Goal: Task Accomplishment & Management: Manage account settings

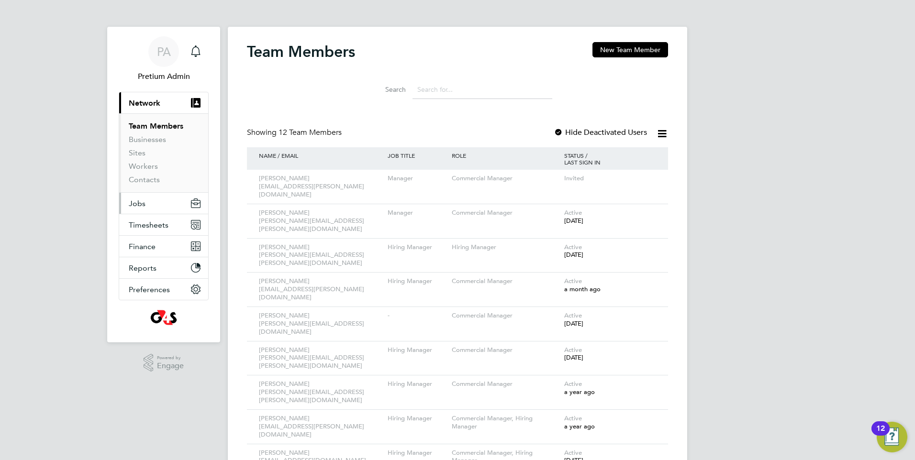
click at [160, 208] on button "Jobs" at bounding box center [163, 203] width 89 height 21
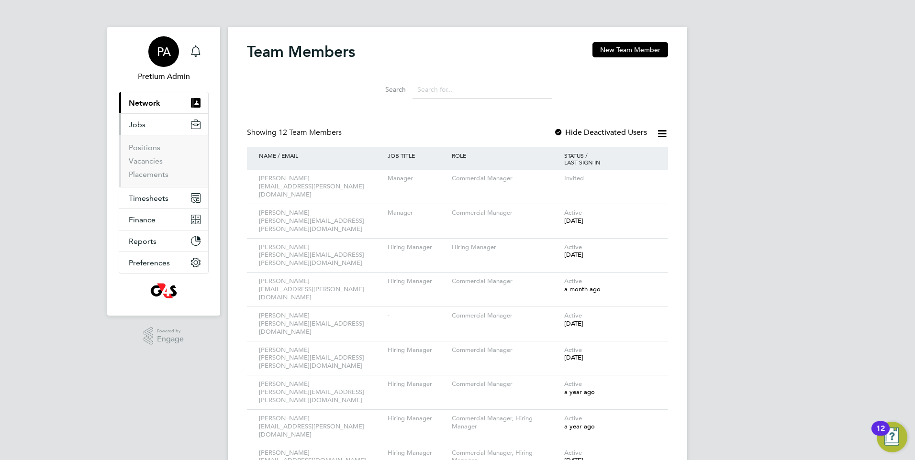
click at [172, 43] on div "PA" at bounding box center [163, 51] width 31 height 31
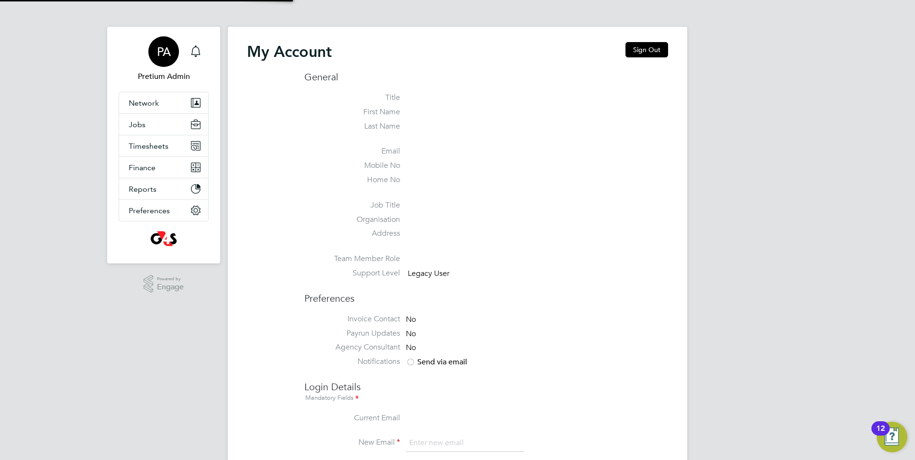
type input "g4scash@pretiumresourcing.co.uk"
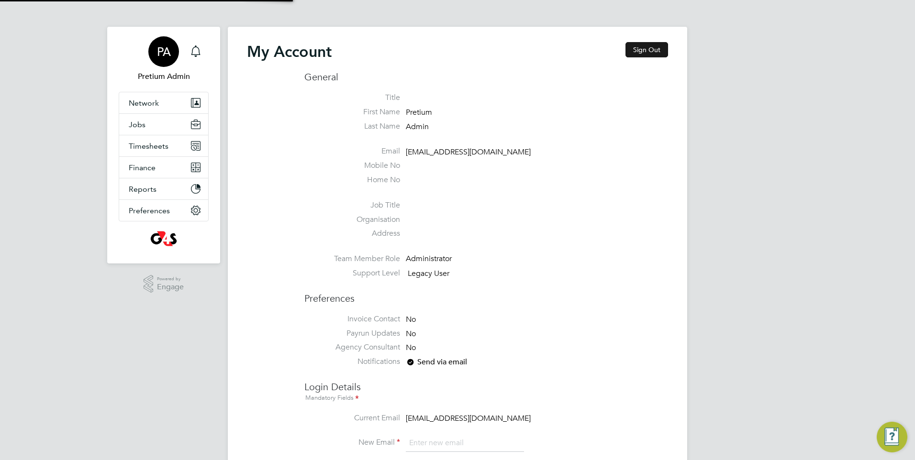
click at [647, 54] on button "Sign Out" at bounding box center [646, 49] width 43 height 15
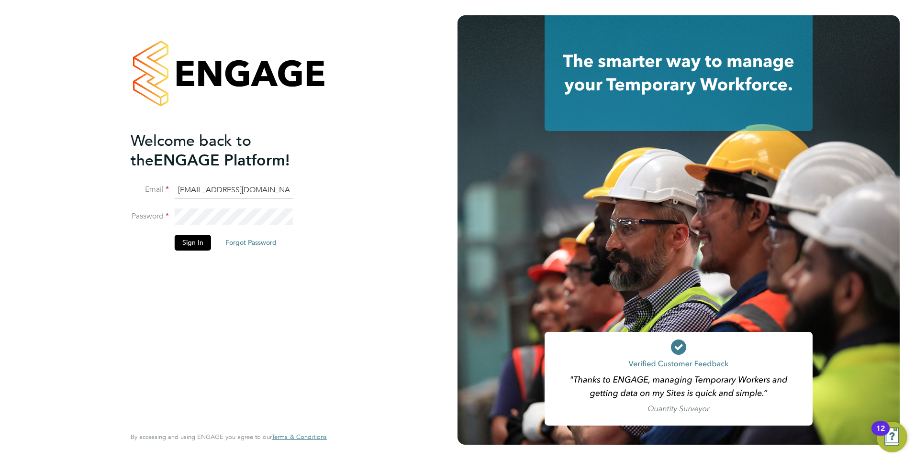
click at [215, 190] on input "g4scash@pretiumresourcing.co.uk" at bounding box center [234, 190] width 118 height 17
click at [195, 188] on input "g4scash@pretiumresourcing.co.uk" at bounding box center [234, 190] width 118 height 17
type input "account.support@pretiumresourcing.co.uk"
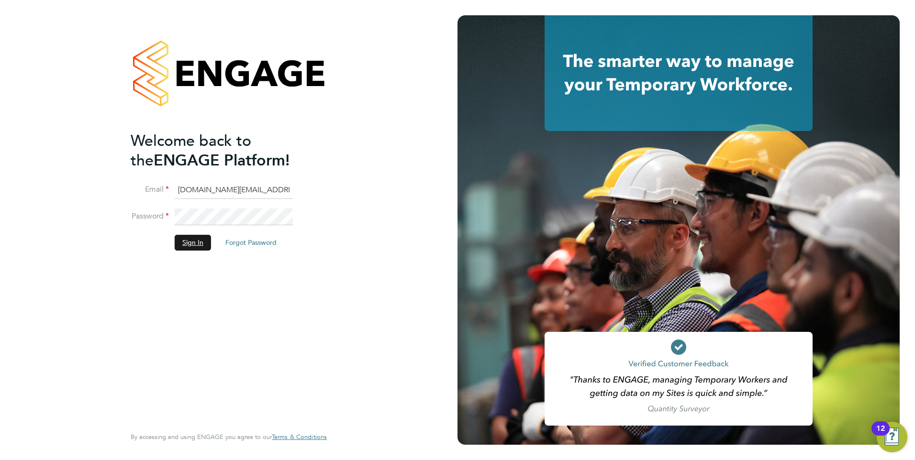
click at [196, 242] on button "Sign In" at bounding box center [193, 242] width 36 height 15
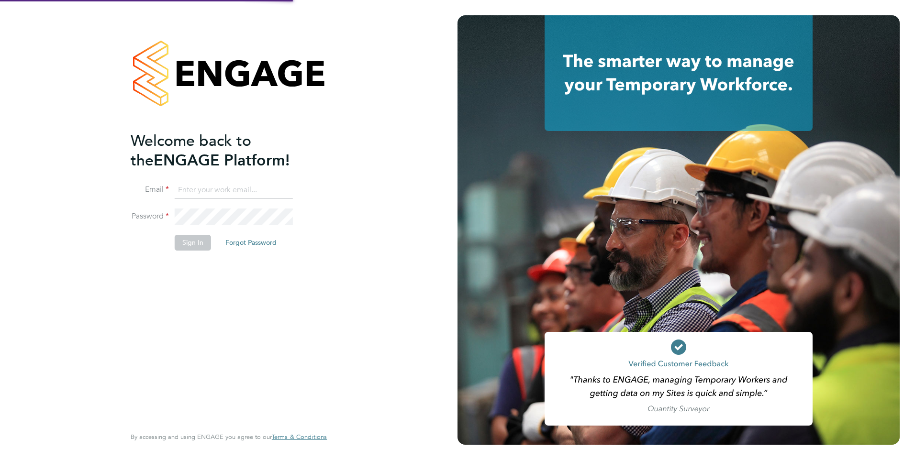
type input "account.support@pretiumresourcing.co.uk"
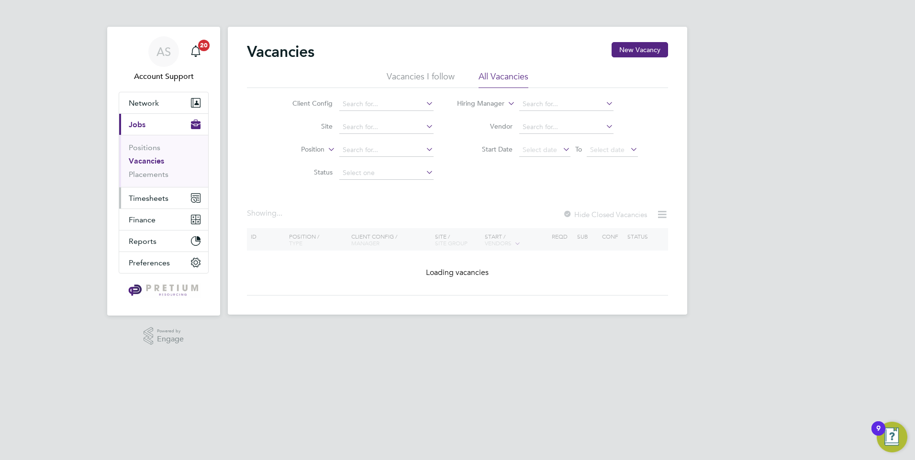
click at [166, 204] on button "Timesheets" at bounding box center [163, 198] width 89 height 21
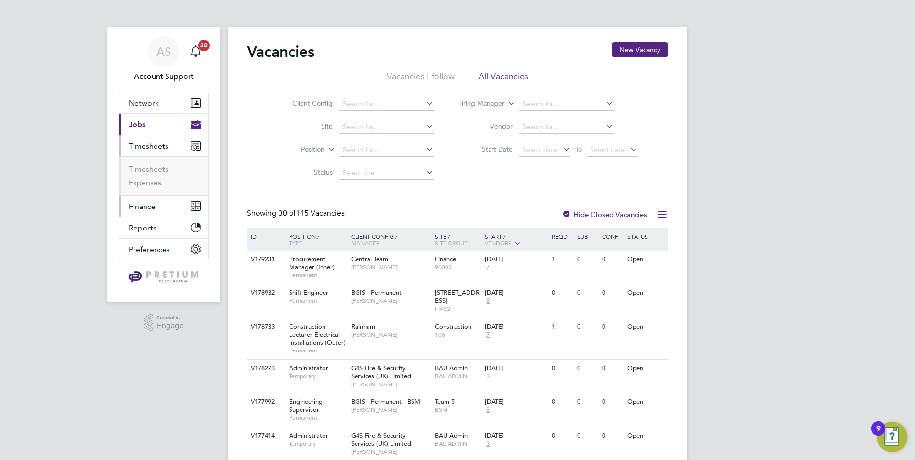
click at [166, 206] on button "Finance" at bounding box center [163, 206] width 89 height 21
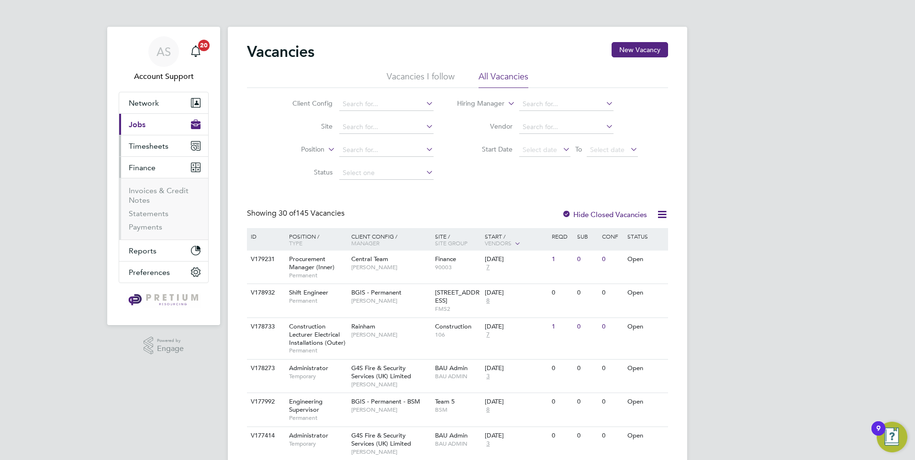
click at [158, 152] on button "Timesheets" at bounding box center [163, 145] width 89 height 21
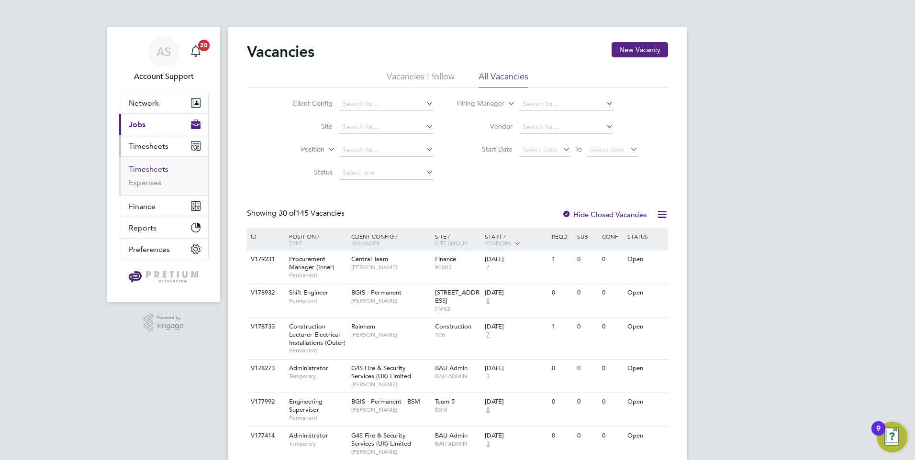
click at [144, 168] on link "Timesheets" at bounding box center [149, 169] width 40 height 9
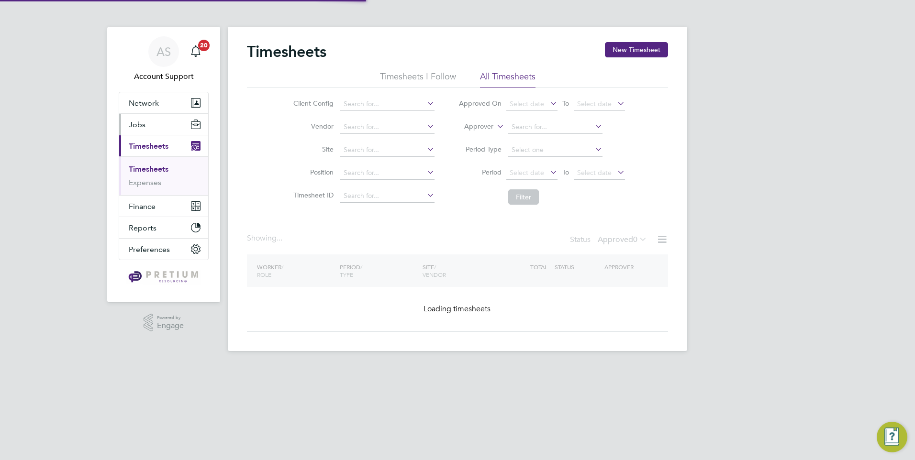
click at [172, 124] on button "Jobs" at bounding box center [163, 124] width 89 height 21
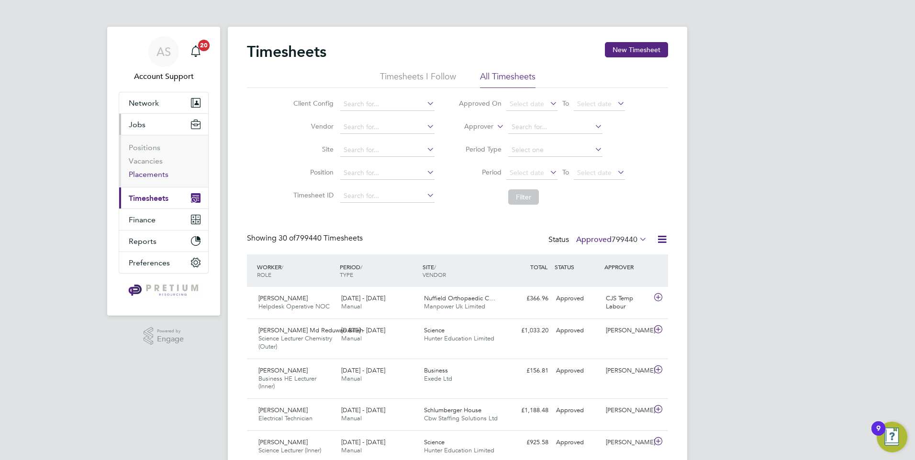
click at [143, 172] on link "Placements" at bounding box center [149, 174] width 40 height 9
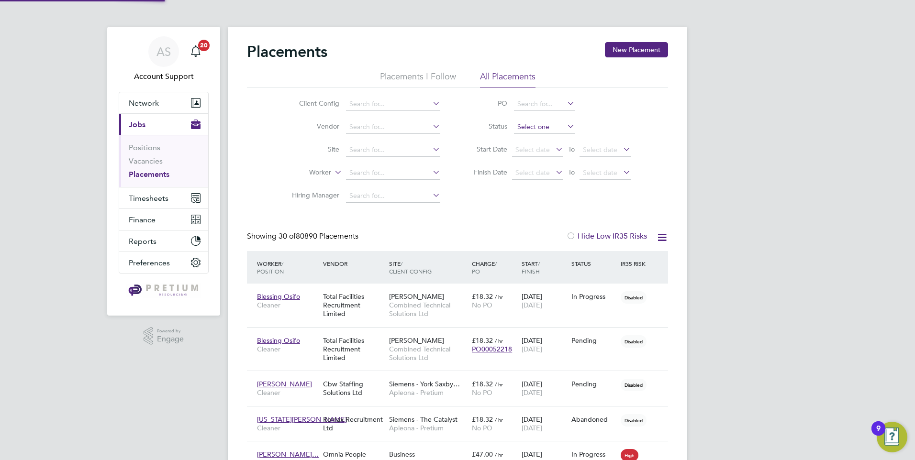
click at [556, 124] on input at bounding box center [544, 127] width 61 height 13
click at [549, 177] on li "In Progress" at bounding box center [544, 177] width 62 height 12
type input "In Progress"
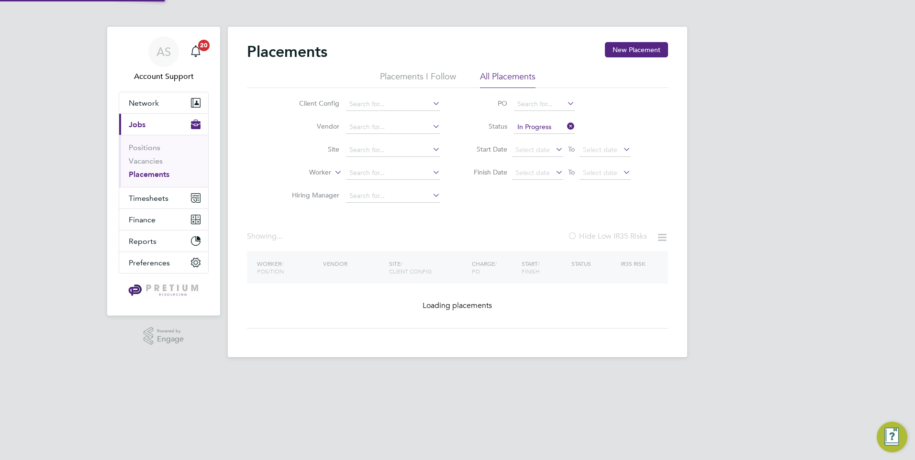
click at [497, 213] on div "Placements New Placement Placements I Follow All Placements Client Config Vendo…" at bounding box center [457, 185] width 421 height 287
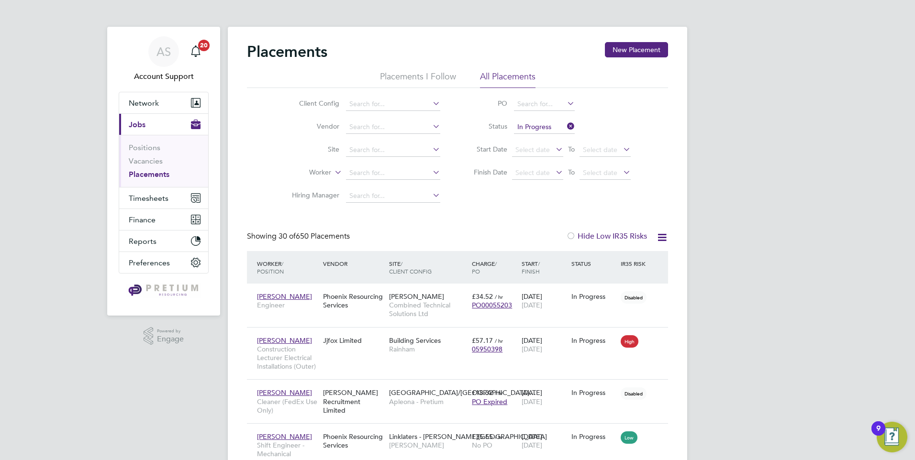
click at [664, 238] on icon at bounding box center [662, 238] width 12 height 12
click at [595, 262] on li "Download Placements Report" at bounding box center [615, 260] width 102 height 13
